Goal: Task Accomplishment & Management: Manage account settings

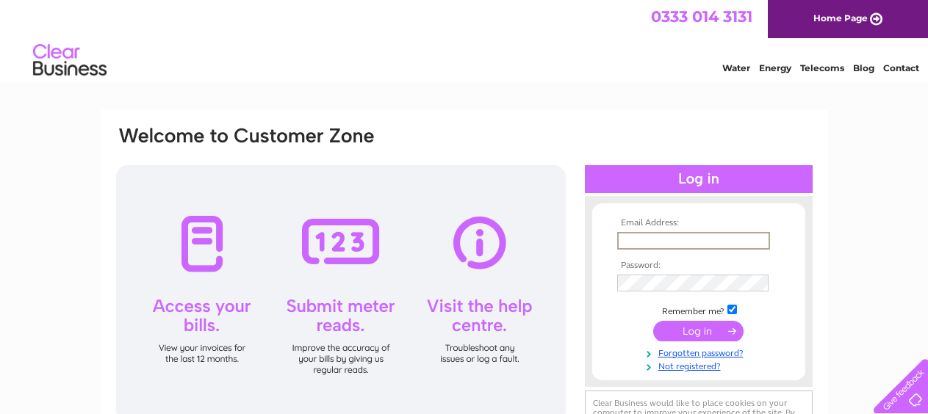
click at [636, 234] on input "text" at bounding box center [693, 241] width 153 height 18
click at [642, 245] on input "text" at bounding box center [693, 241] width 153 height 18
click at [638, 240] on input "text" at bounding box center [693, 241] width 153 height 18
click at [658, 243] on input "text" at bounding box center [692, 240] width 151 height 16
click at [665, 237] on input "text" at bounding box center [692, 240] width 151 height 16
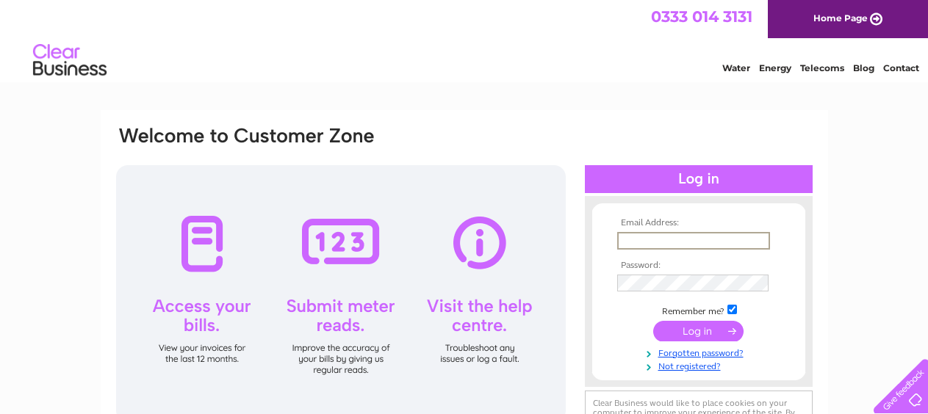
click at [733, 86] on html "0333 014 3131 Home Page Water Energy Telecoms Blog Contact" at bounding box center [464, 43] width 928 height 86
click at [643, 242] on input "text" at bounding box center [692, 240] width 151 height 16
type input "cardrewbodyworks@sky.com"
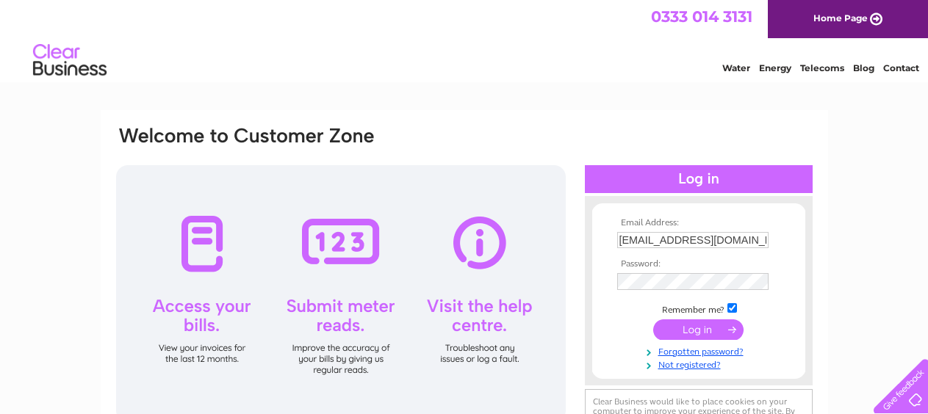
click at [692, 331] on input "submit" at bounding box center [698, 330] width 90 height 21
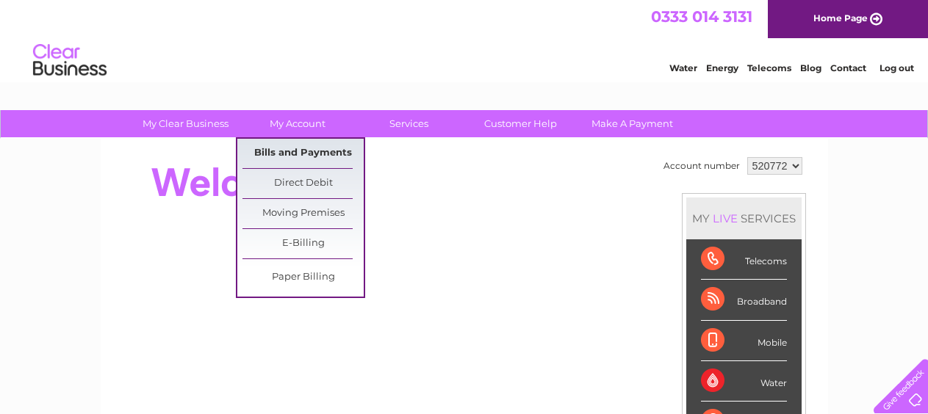
click at [295, 152] on link "Bills and Payments" at bounding box center [303, 153] width 121 height 29
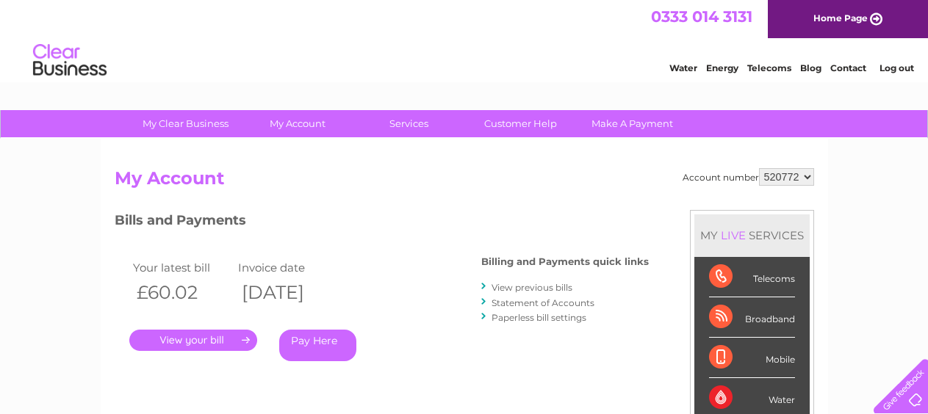
click at [201, 339] on link "." at bounding box center [193, 340] width 128 height 21
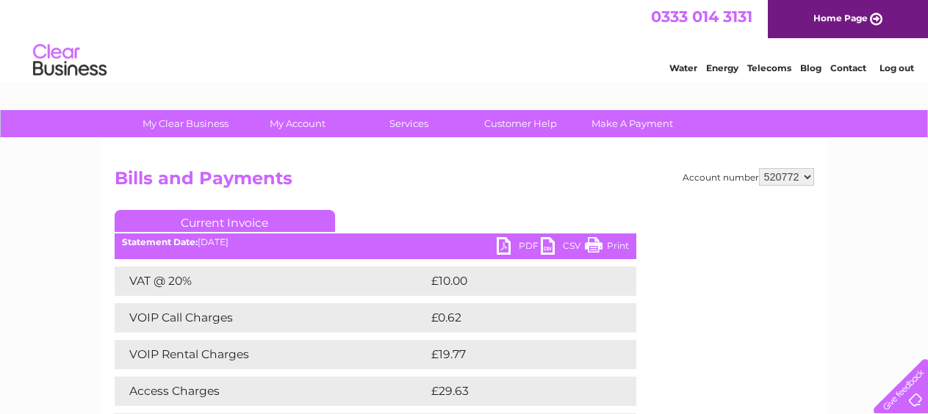
click at [501, 243] on link "PDF" at bounding box center [519, 247] width 44 height 21
click at [608, 245] on link "Print" at bounding box center [607, 247] width 44 height 21
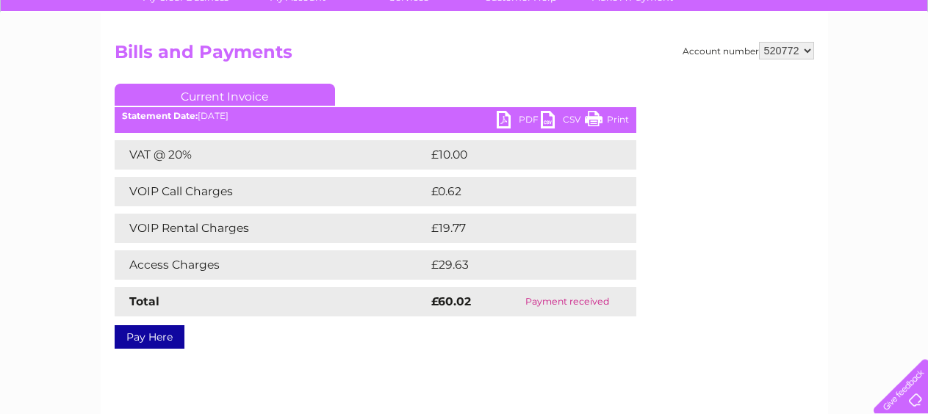
scroll to position [156, 0]
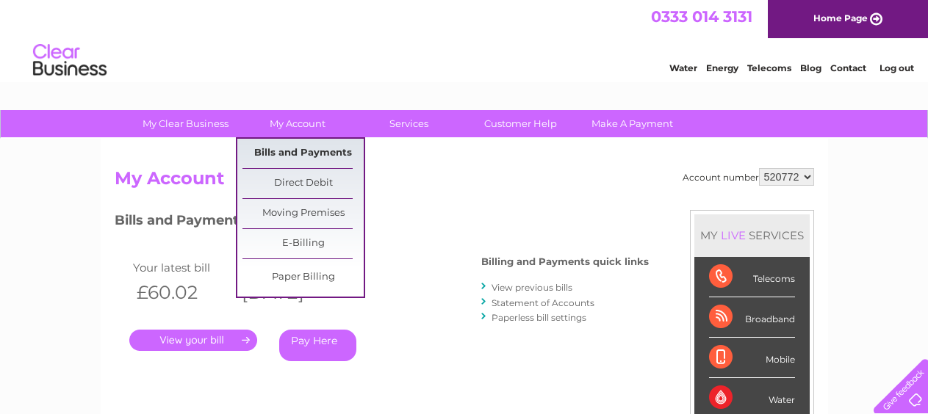
click at [279, 148] on link "Bills and Payments" at bounding box center [303, 153] width 121 height 29
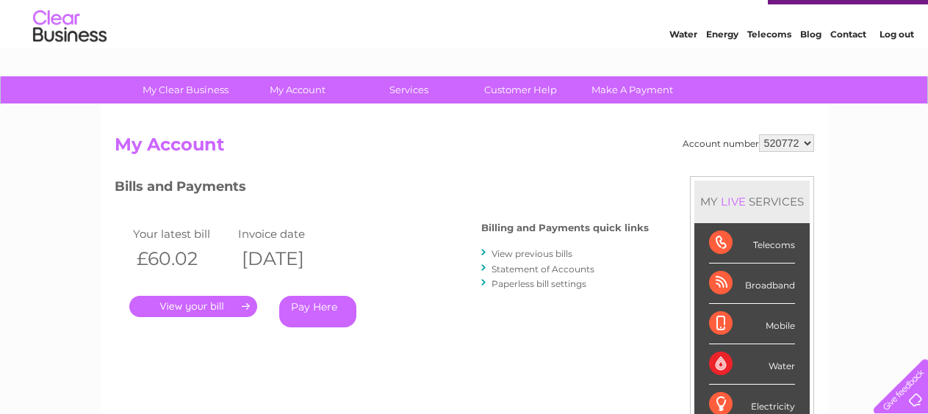
scroll to position [5, 0]
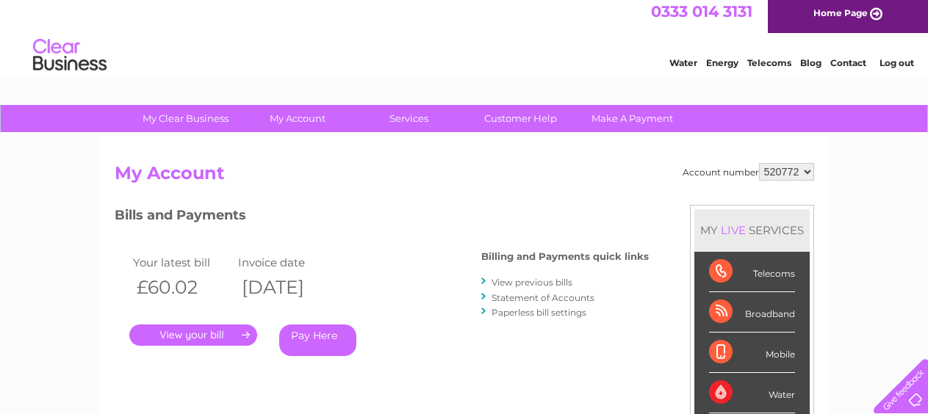
click at [538, 285] on link "View previous bills" at bounding box center [532, 282] width 81 height 11
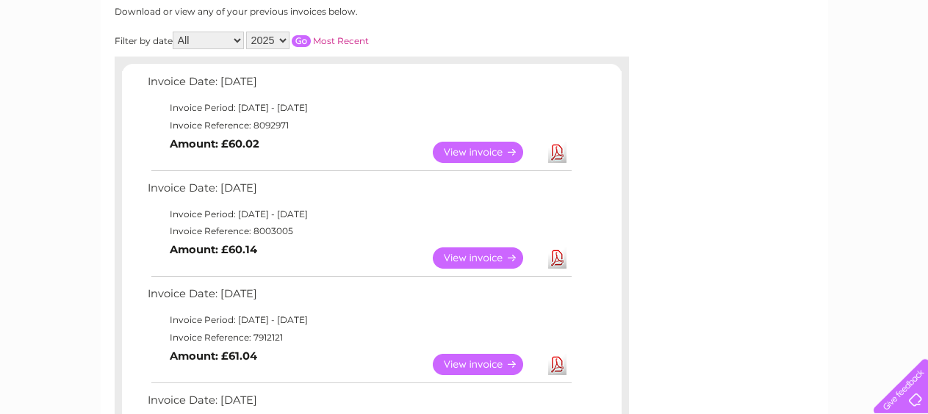
scroll to position [234, 0]
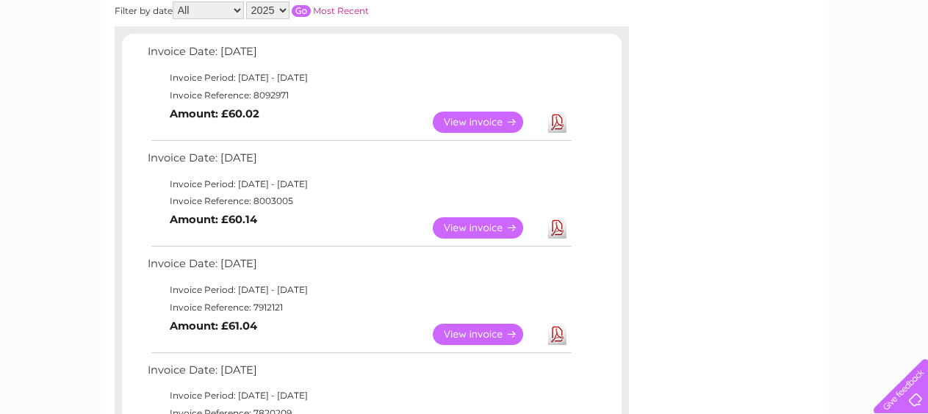
click at [553, 225] on link "Download" at bounding box center [557, 228] width 18 height 21
click at [556, 337] on link "Download" at bounding box center [557, 334] width 18 height 21
